Goal: Information Seeking & Learning: Learn about a topic

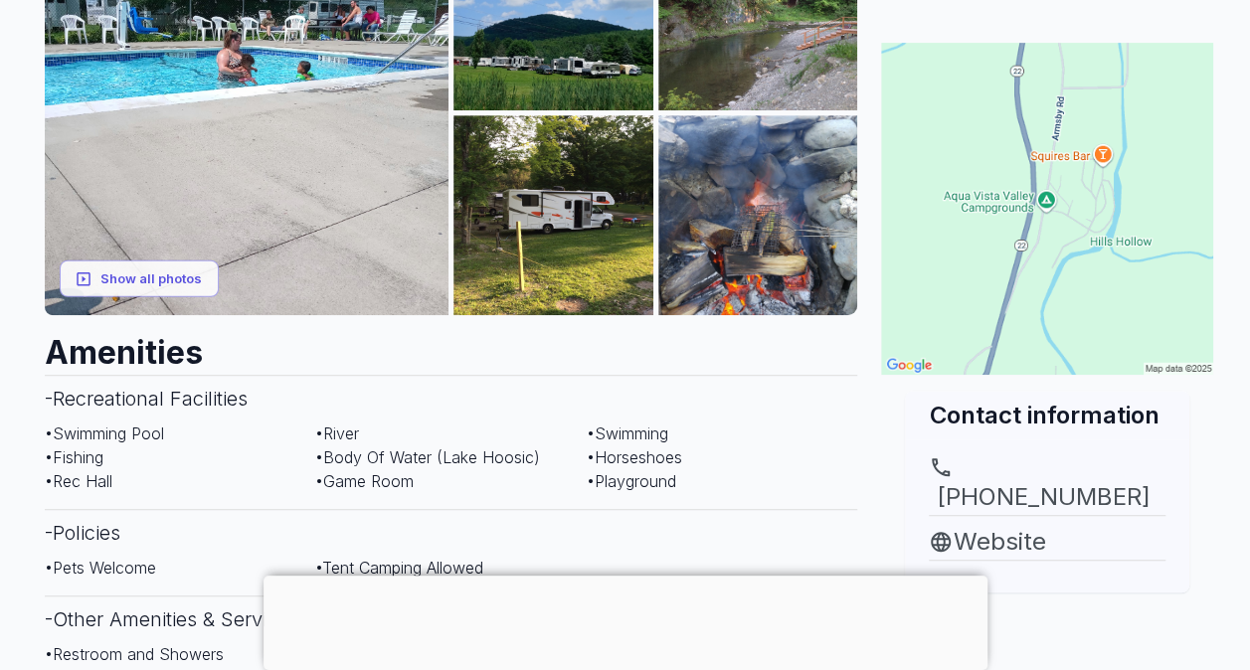
scroll to position [298, 0]
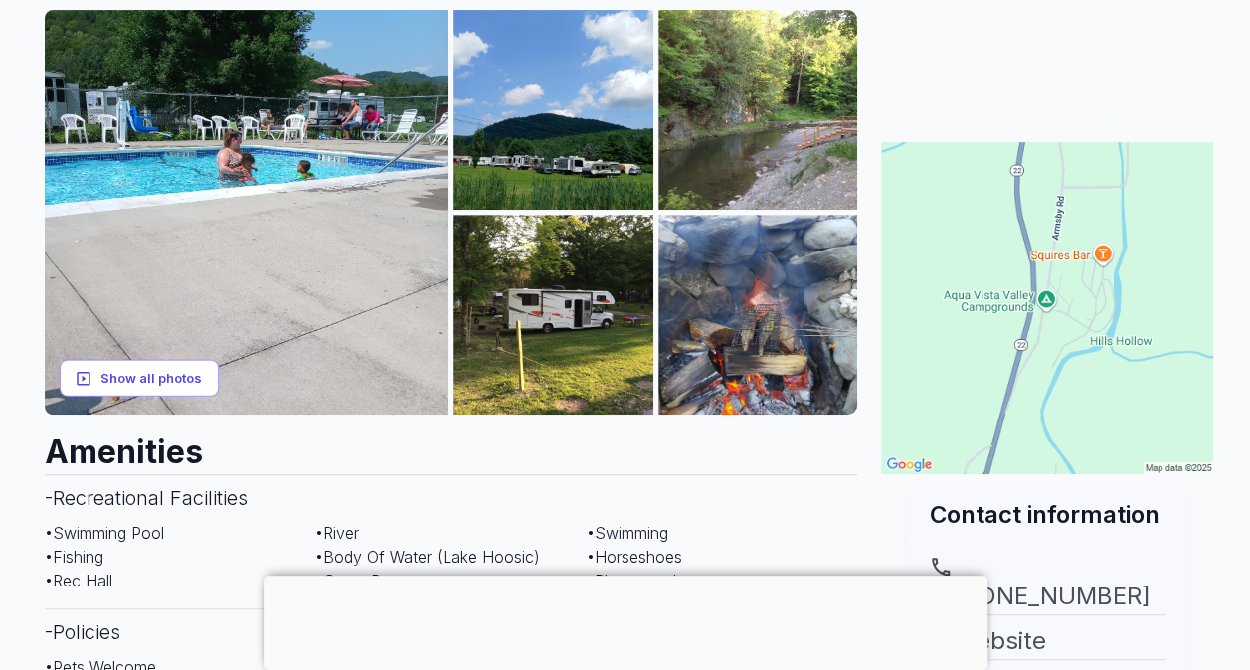
click at [142, 384] on button "Show all photos" at bounding box center [139, 378] width 159 height 37
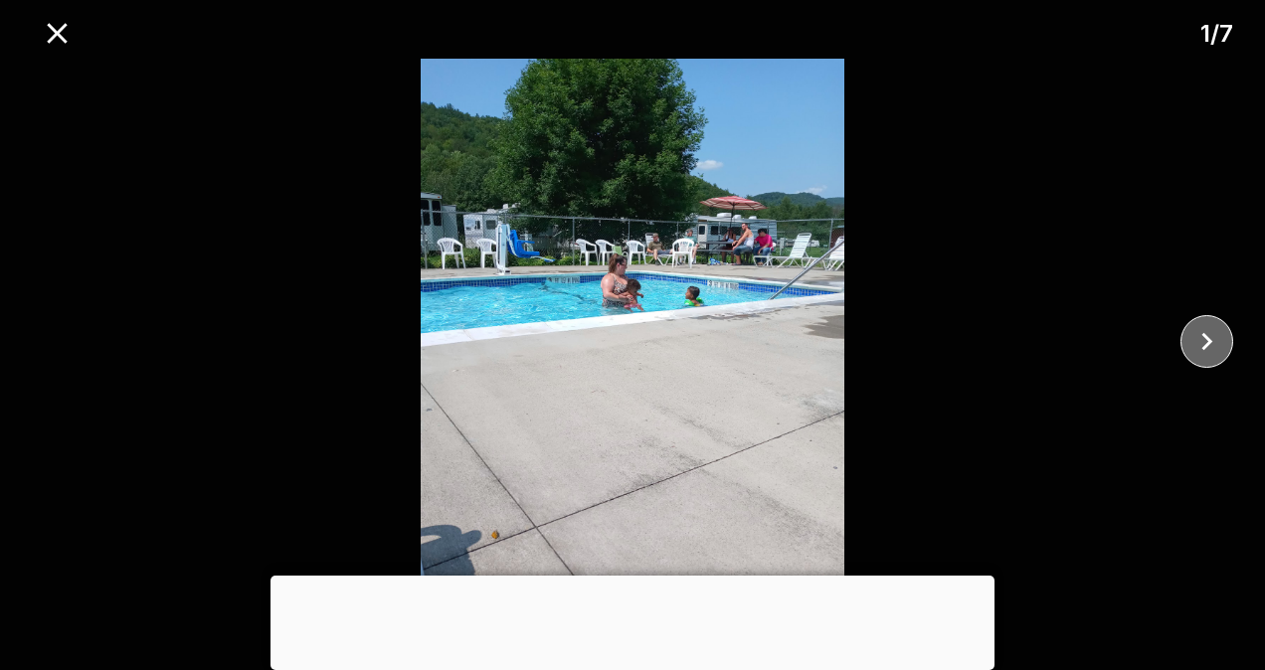
click at [1222, 341] on icon "close" at bounding box center [1206, 341] width 35 height 35
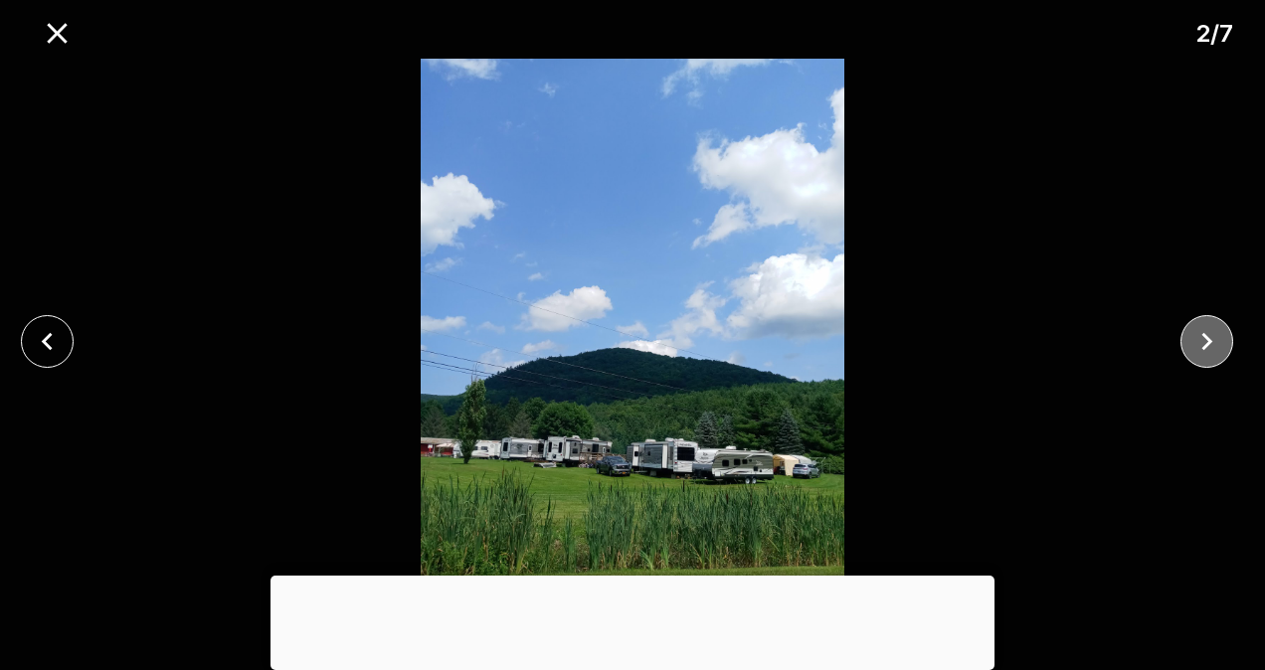
click at [1203, 336] on icon "close" at bounding box center [1206, 341] width 35 height 35
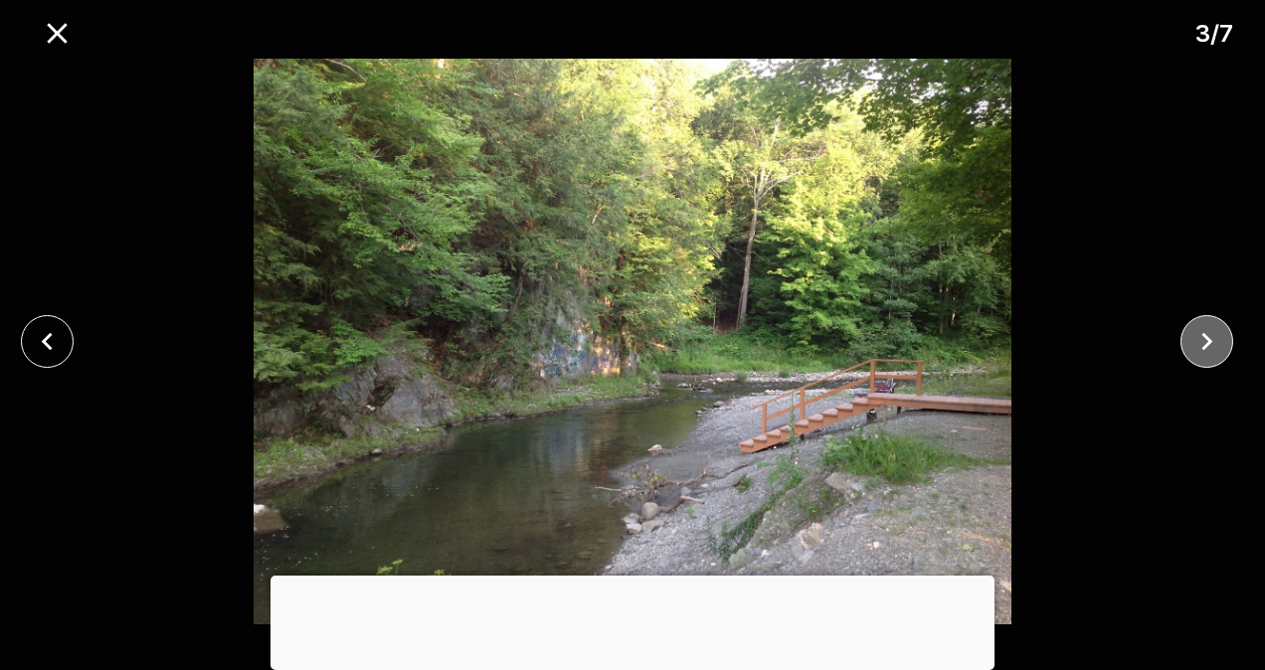
click at [1203, 337] on icon "close" at bounding box center [1206, 341] width 35 height 35
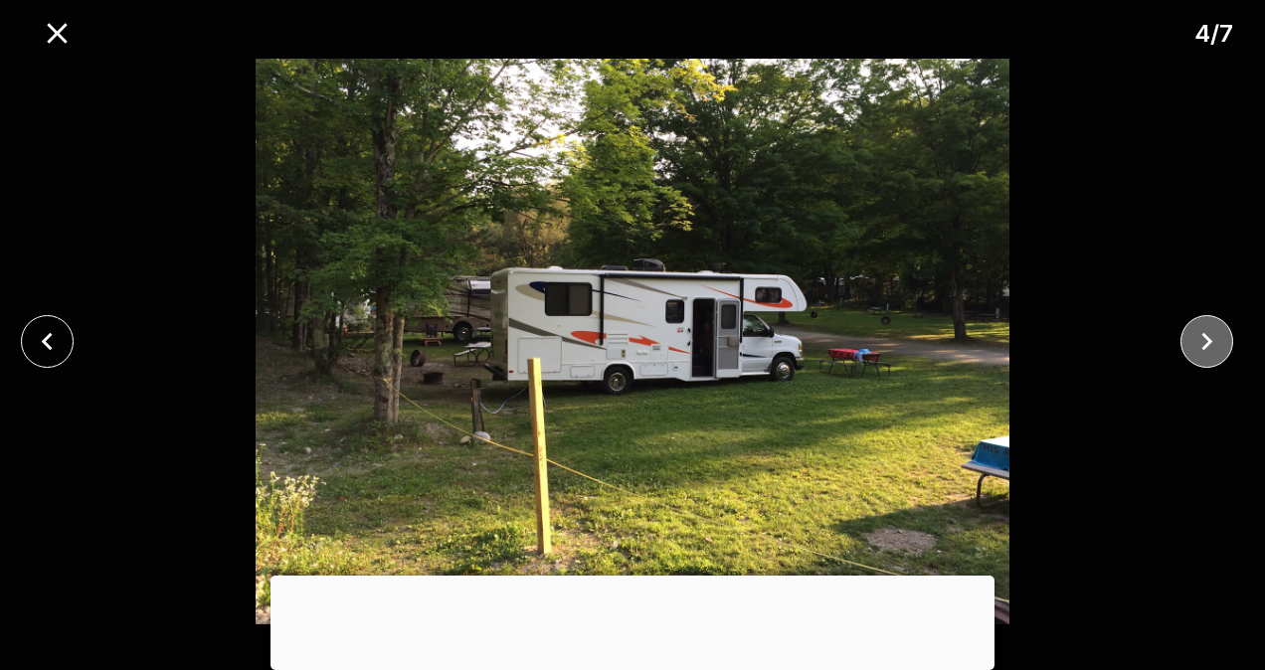
click at [1205, 332] on icon "close" at bounding box center [1206, 341] width 35 height 35
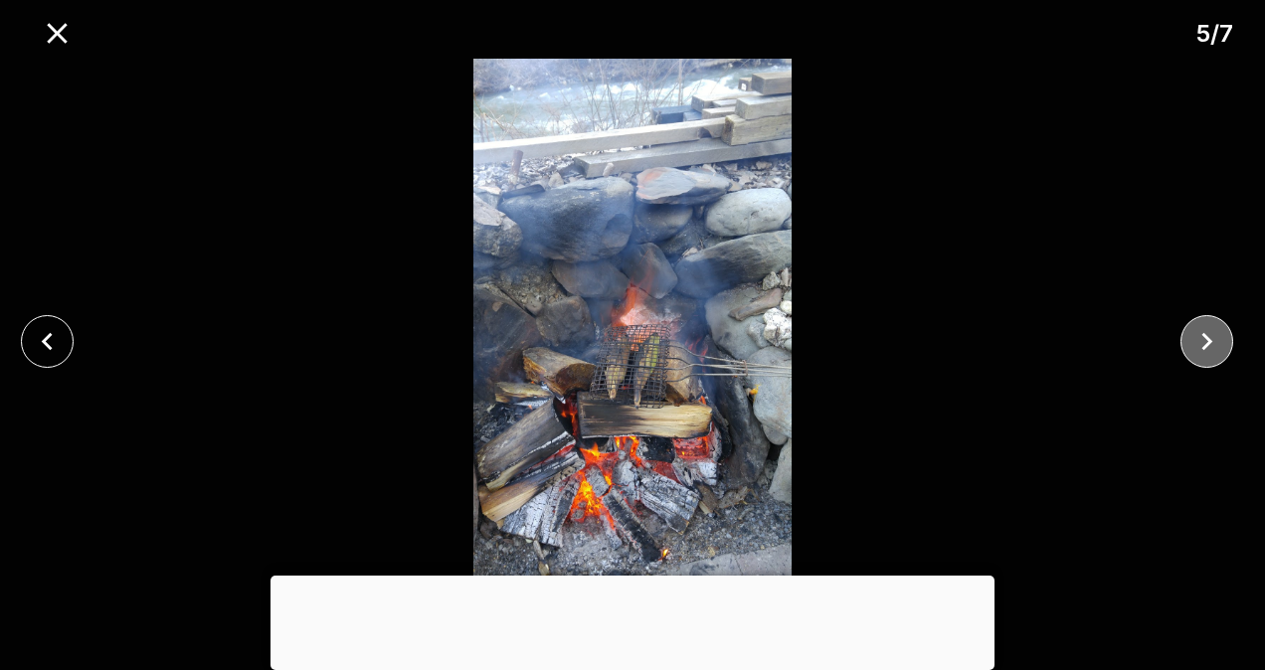
click at [1206, 334] on icon "close" at bounding box center [1206, 341] width 35 height 35
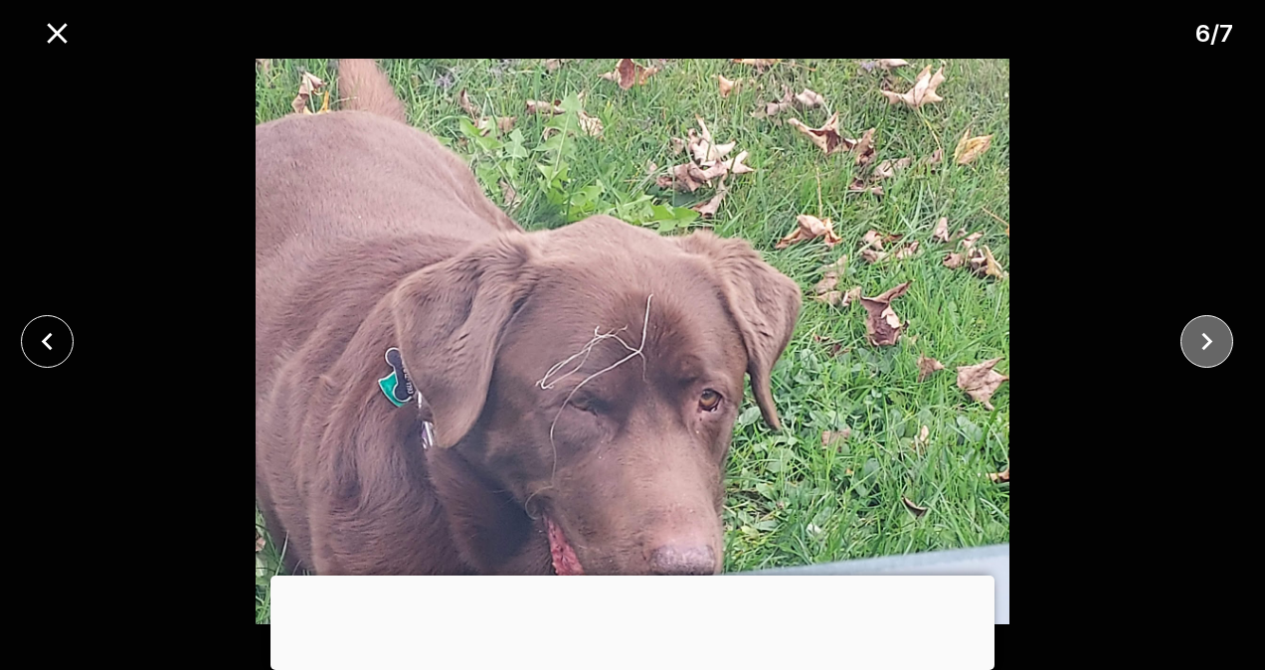
click at [1206, 335] on icon "close" at bounding box center [1206, 341] width 35 height 35
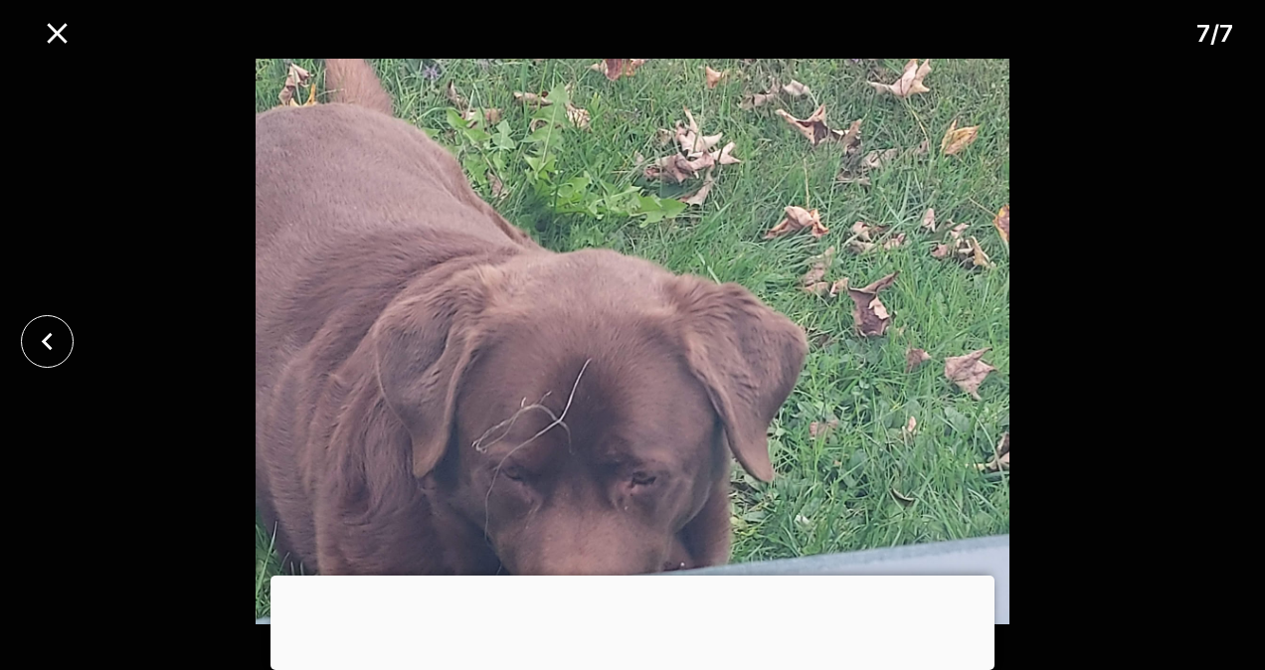
click at [1209, 337] on div at bounding box center [632, 342] width 1265 height 566
click at [50, 349] on icon "close" at bounding box center [46, 342] width 11 height 18
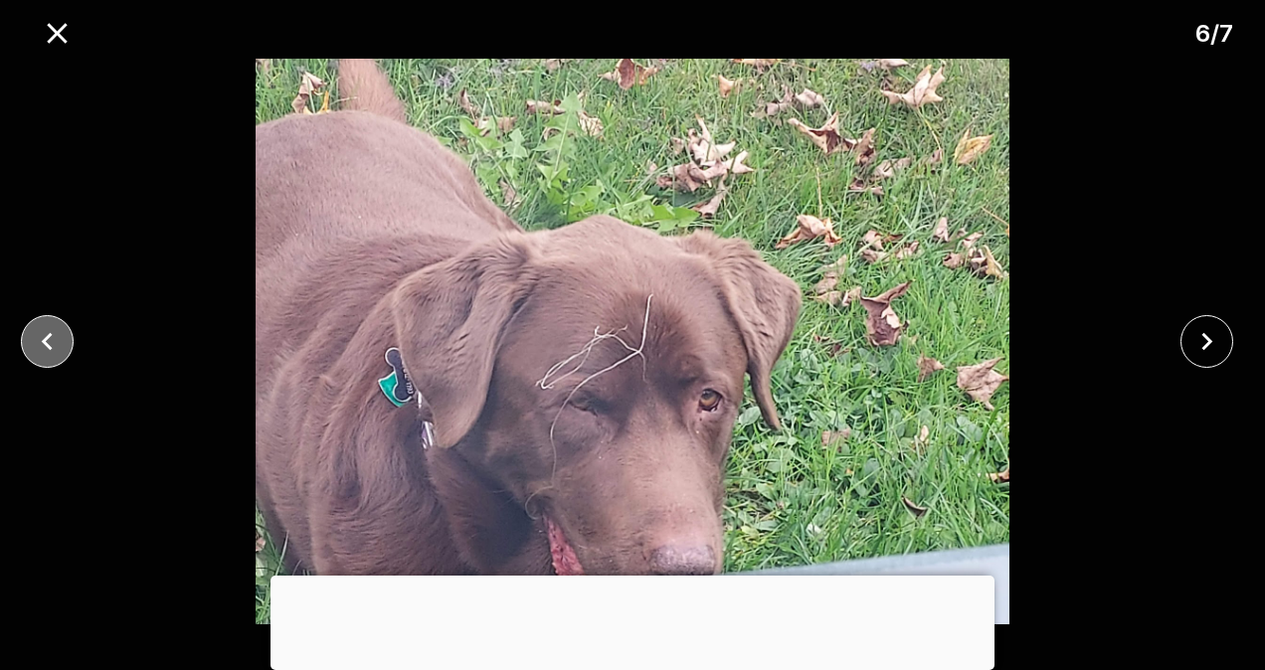
click at [50, 349] on icon "close" at bounding box center [46, 342] width 11 height 18
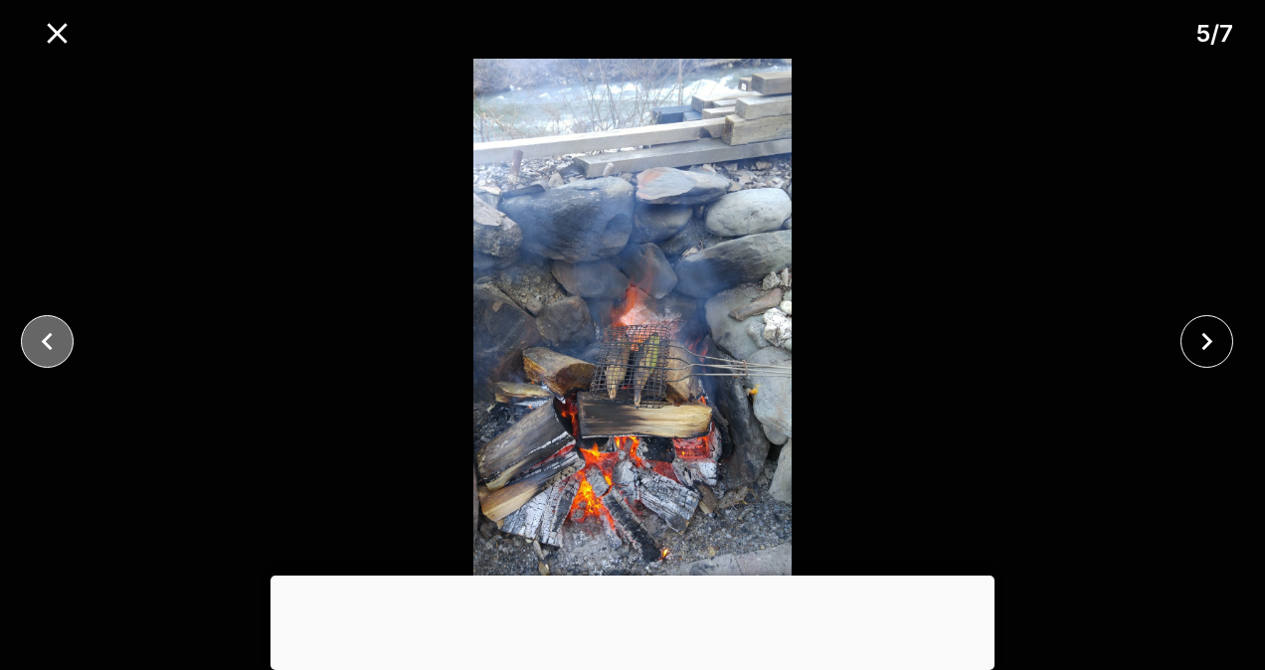
click at [50, 350] on icon "close" at bounding box center [46, 342] width 11 height 18
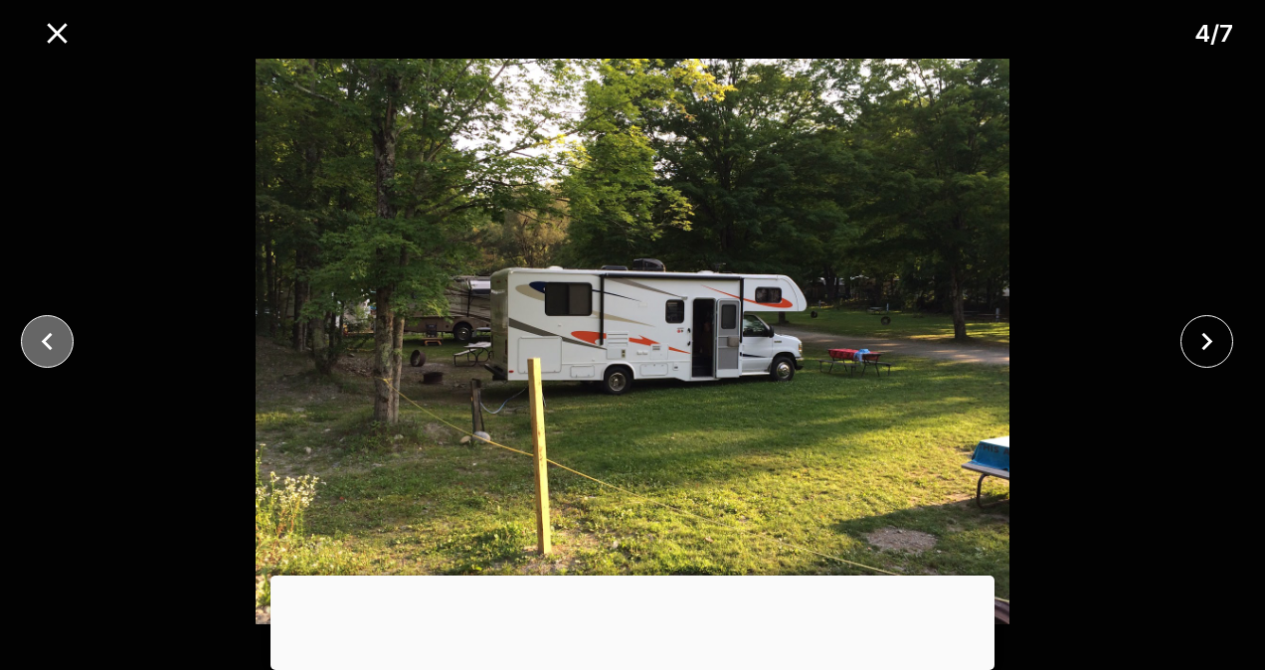
click at [60, 353] on icon "close" at bounding box center [47, 341] width 35 height 35
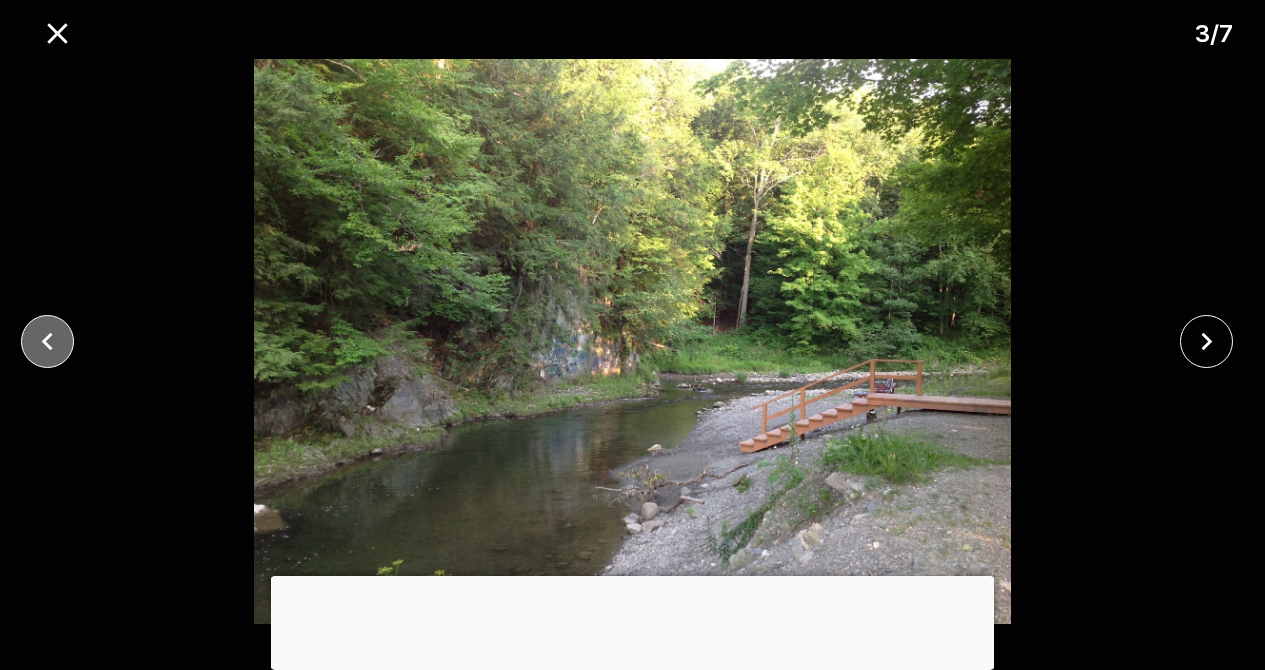
click at [61, 355] on icon "close" at bounding box center [47, 341] width 35 height 35
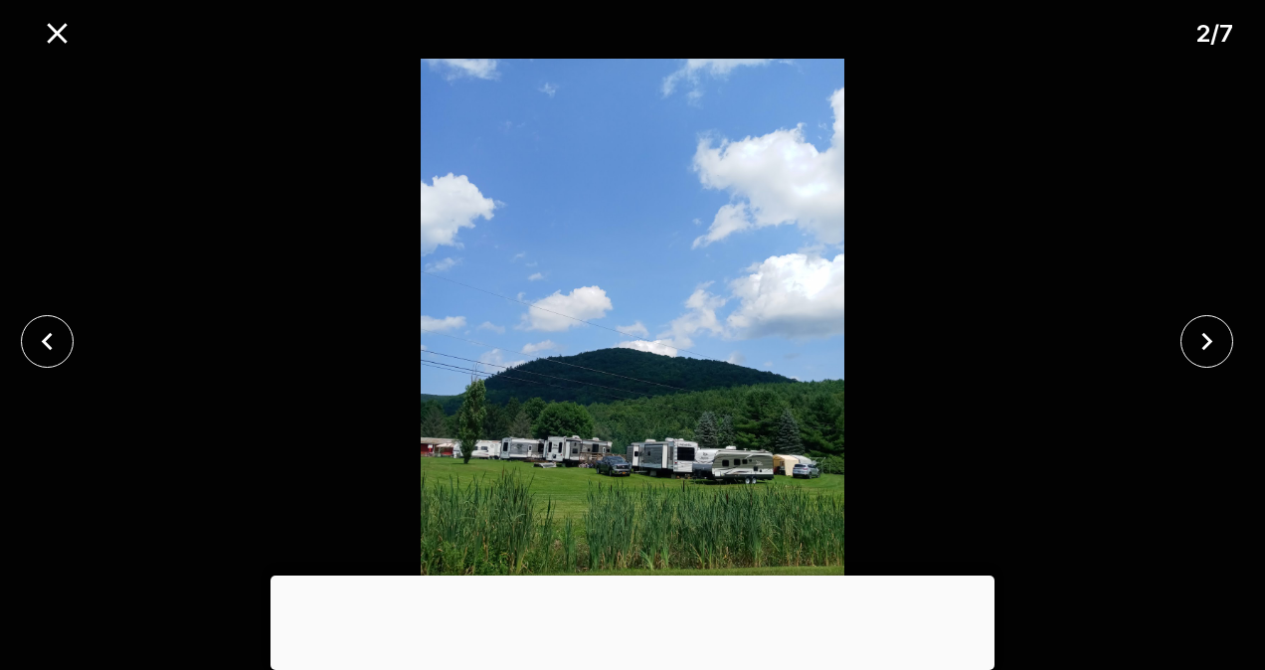
click at [68, 360] on div at bounding box center [52, 341] width 105 height 53
click at [59, 344] on icon "close" at bounding box center [47, 341] width 35 height 35
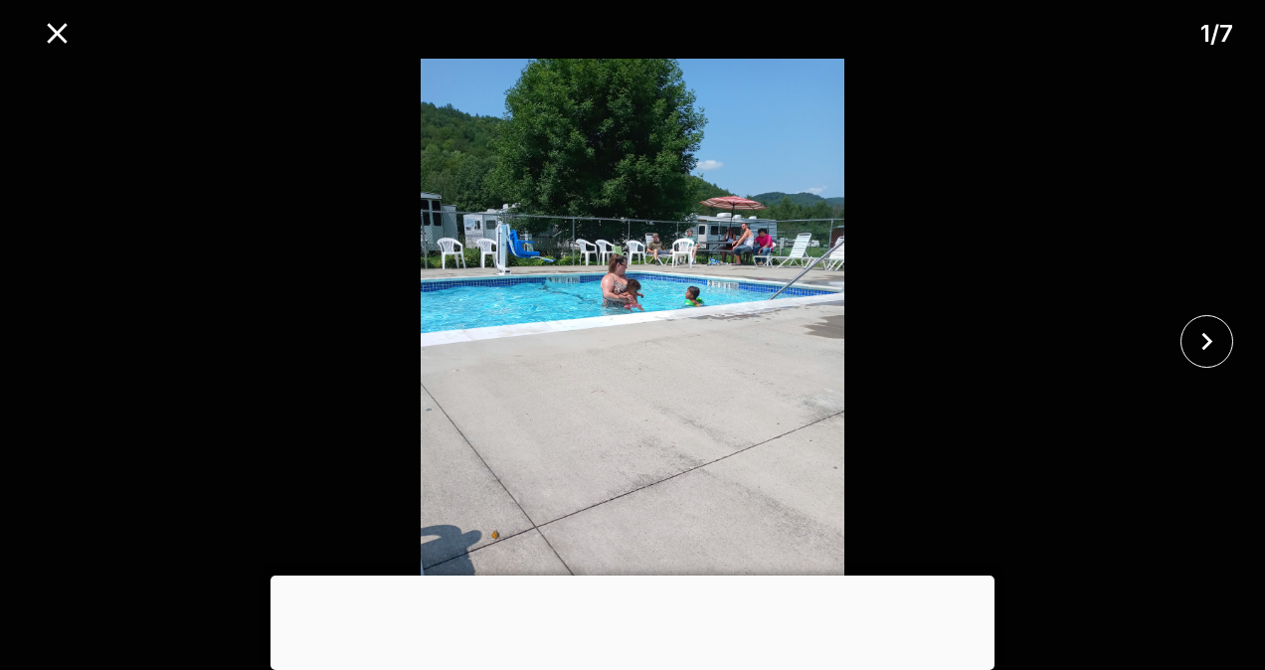
click at [58, 342] on div at bounding box center [632, 342] width 1265 height 566
click at [68, 38] on icon "close" at bounding box center [57, 33] width 35 height 35
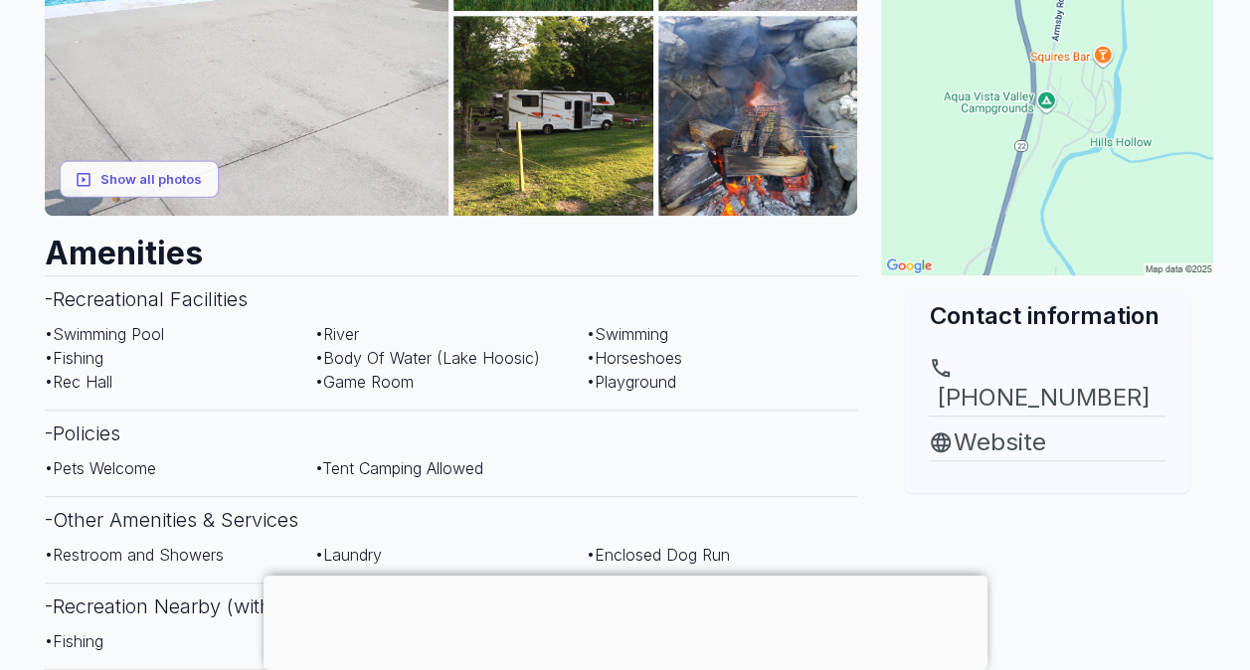
scroll to position [0, 0]
